Goal: Information Seeking & Learning: Learn about a topic

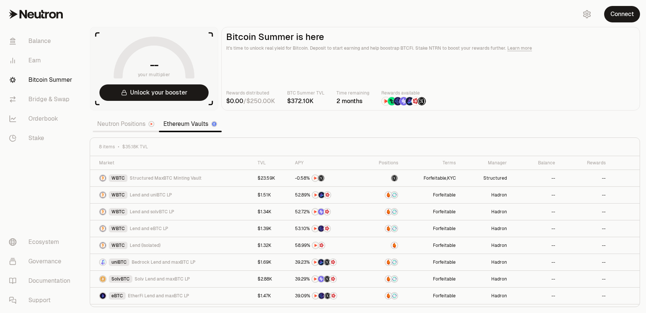
click at [133, 124] on link "Neutron Positions" at bounding box center [126, 124] width 66 height 15
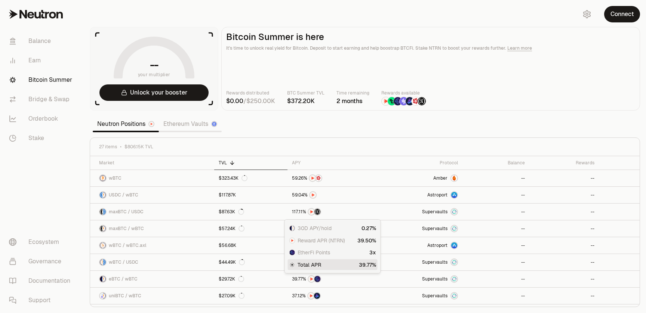
click at [189, 121] on link "Ethereum Vaults" at bounding box center [190, 124] width 63 height 15
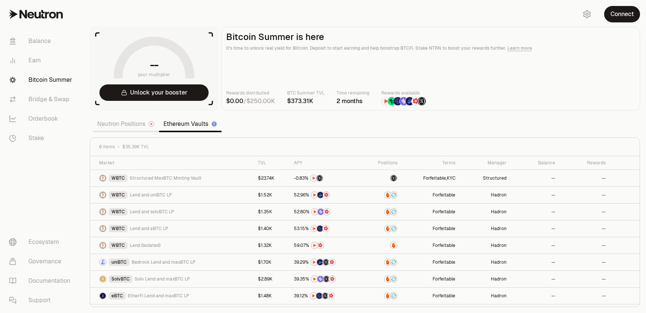
click at [125, 124] on link "Neutron Positions" at bounding box center [126, 124] width 66 height 15
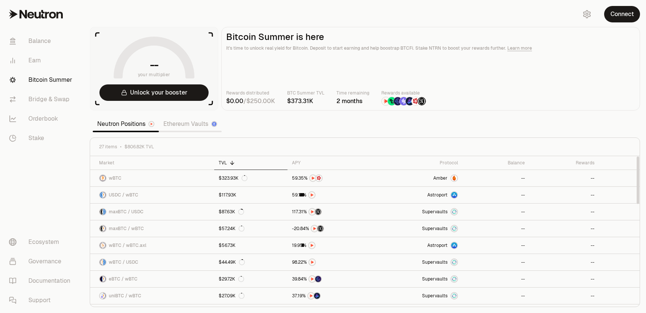
click at [179, 129] on link "Ethereum Vaults" at bounding box center [190, 124] width 63 height 15
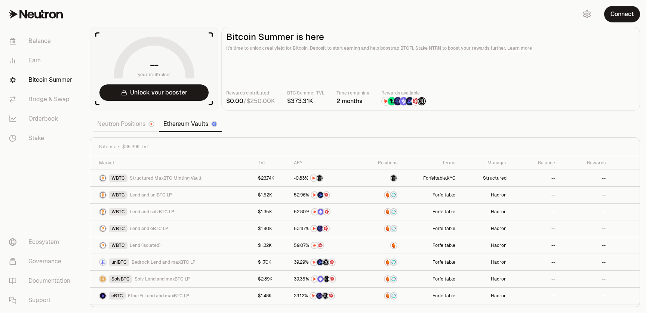
click at [136, 125] on link "Neutron Positions" at bounding box center [126, 124] width 66 height 15
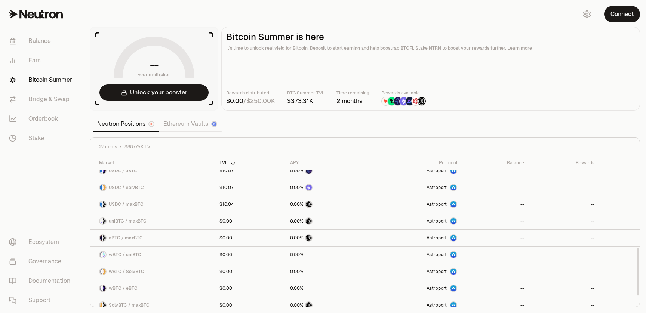
scroll to position [294, 0]
click at [179, 126] on link "Ethereum Vaults" at bounding box center [190, 124] width 63 height 15
